Goal: Transaction & Acquisition: Register for event/course

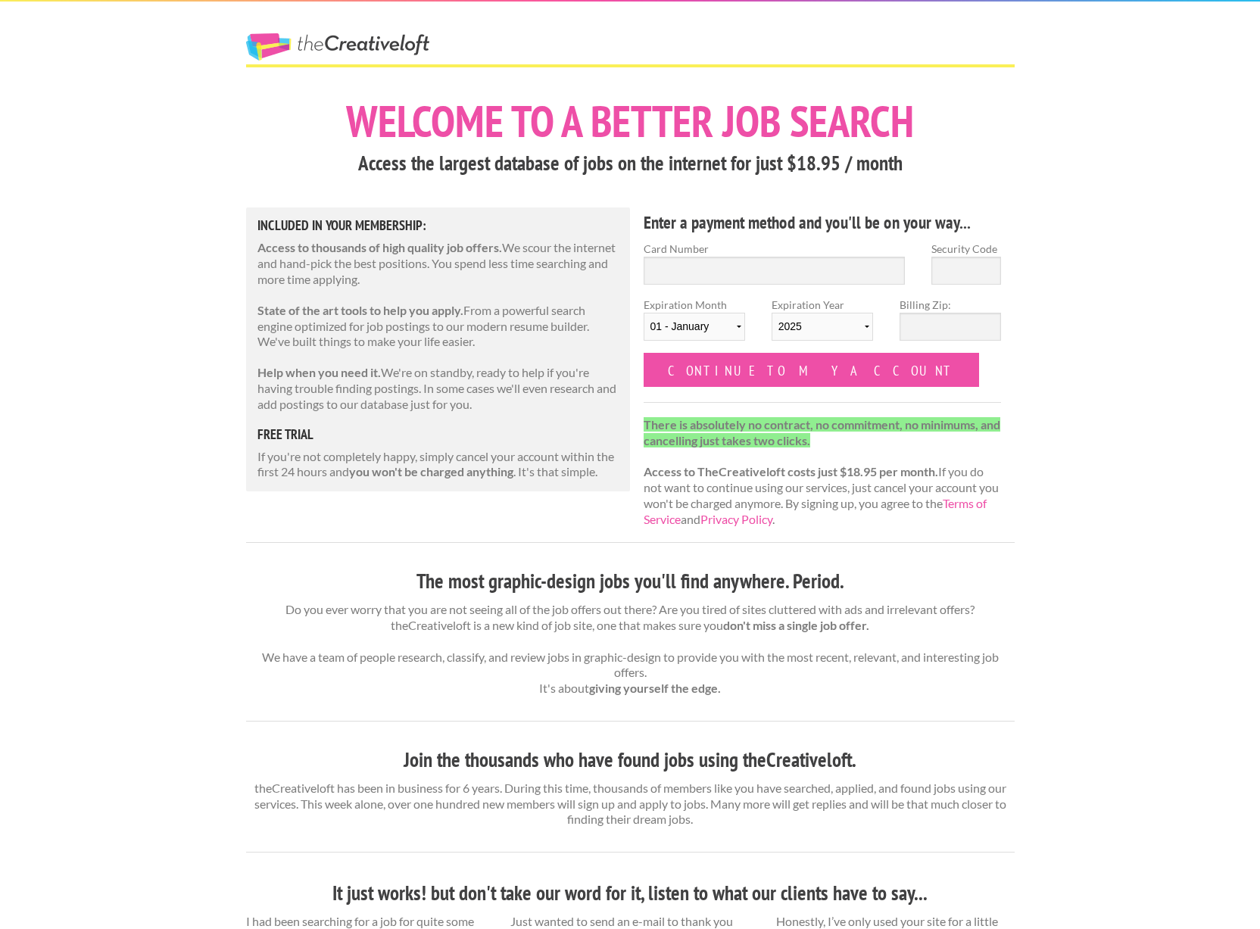
click at [395, 46] on link "The Creative Loft" at bounding box center [337, 46] width 183 height 27
drag, startPoint x: 509, startPoint y: 47, endPoint x: 260, endPoint y: 41, distance: 248.4
click at [260, 41] on div "The Creative Loft" at bounding box center [629, 33] width 795 height 63
drag, startPoint x: 227, startPoint y: 40, endPoint x: 444, endPoint y: 44, distance: 216.5
click at [443, 44] on div "The Creative Loft Welcome to a better job search Access the largest database of…" at bounding box center [630, 789] width 1260 height 1578
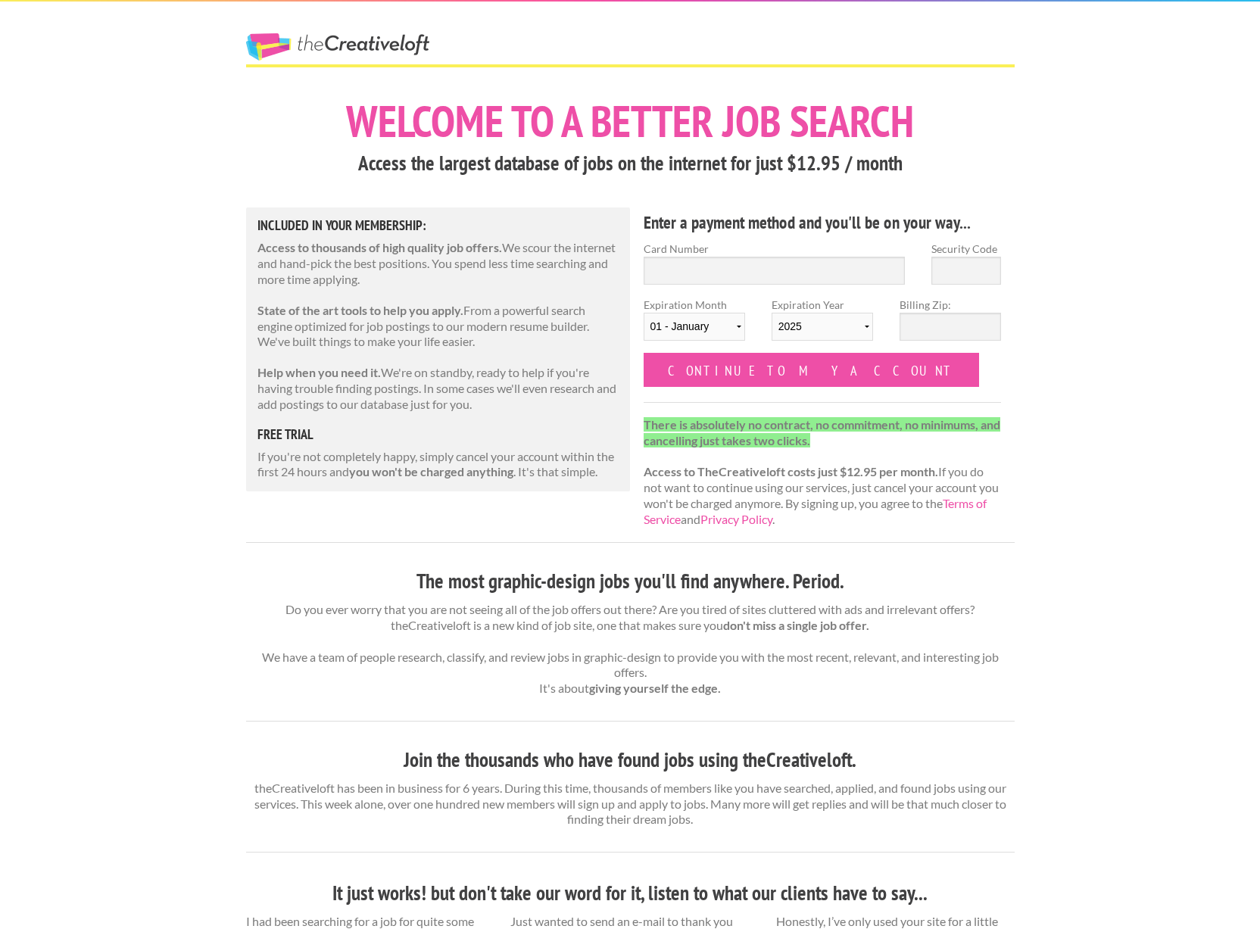
drag, startPoint x: 452, startPoint y: 42, endPoint x: 278, endPoint y: 44, distance: 174.1
click at [278, 44] on span "The Creative Loft" at bounding box center [365, 48] width 238 height 31
